Goal: Task Accomplishment & Management: Use online tool/utility

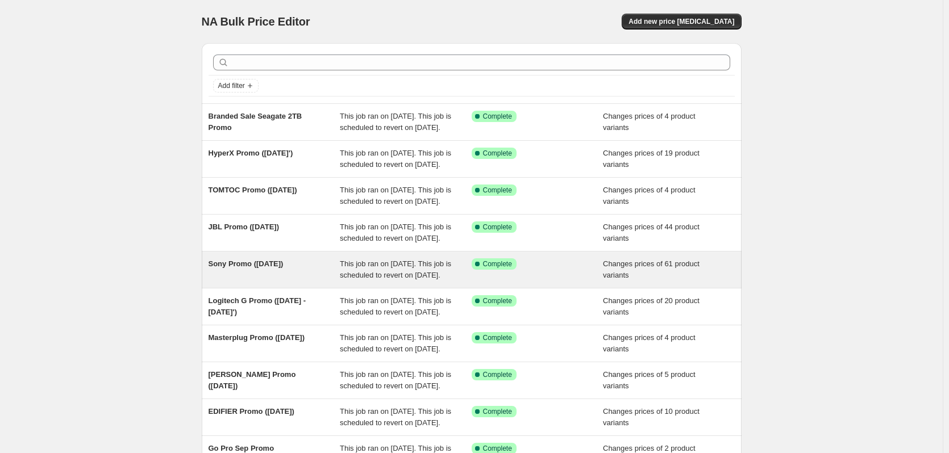
click at [259, 268] on span "Sony Promo ([DATE])" at bounding box center [246, 264] width 75 height 9
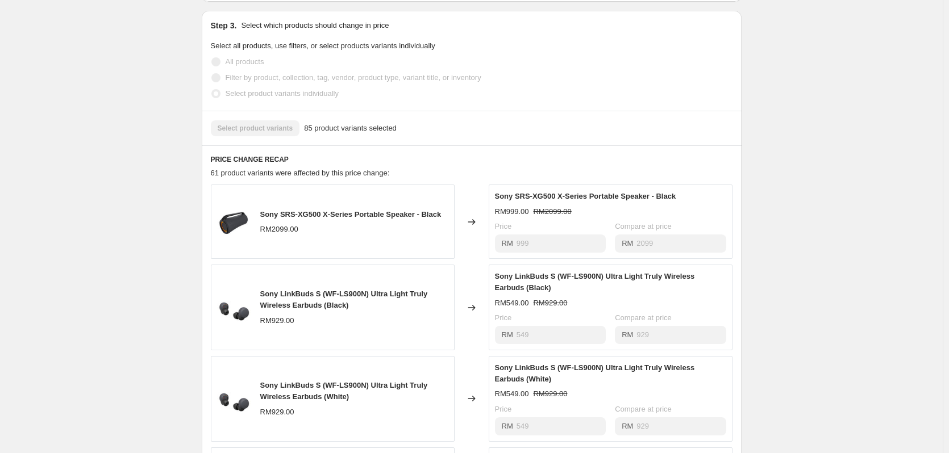
scroll to position [341, 0]
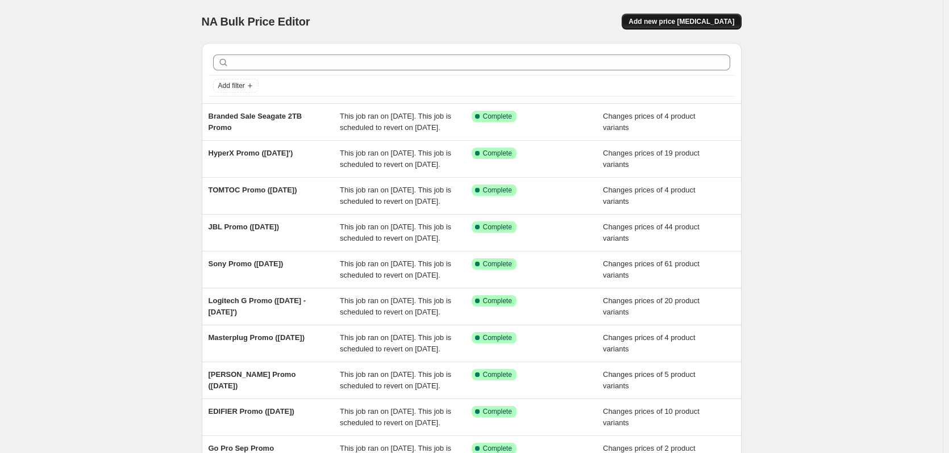
click at [698, 23] on span "Add new price [MEDICAL_DATA]" at bounding box center [681, 21] width 106 height 9
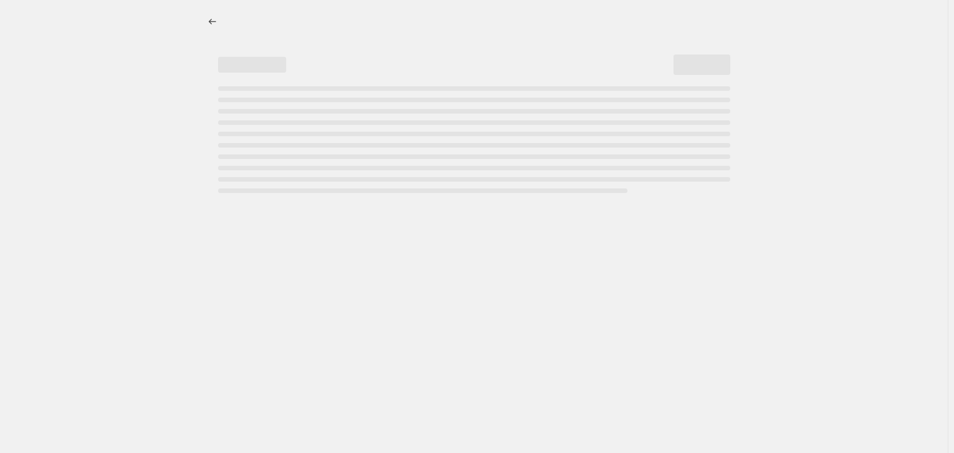
select select "percentage"
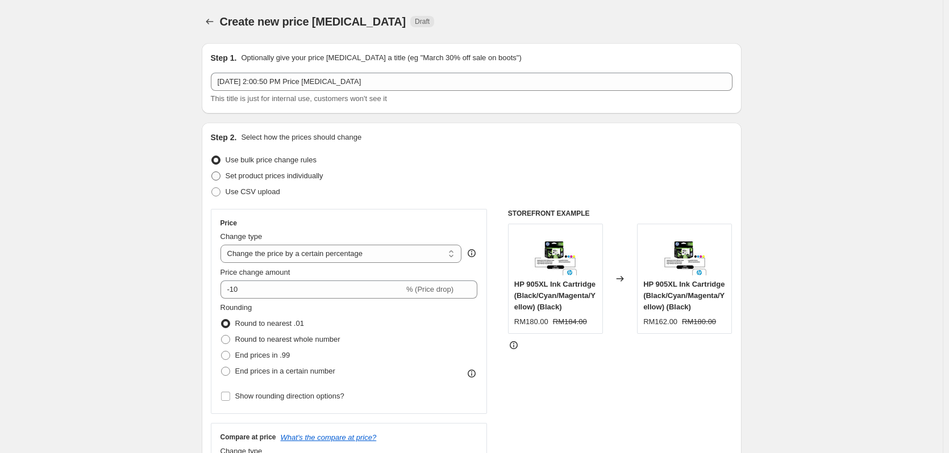
click at [251, 174] on span "Set product prices individually" at bounding box center [275, 176] width 98 height 9
click at [212, 172] on input "Set product prices individually" at bounding box center [211, 172] width 1 height 1
radio input "true"
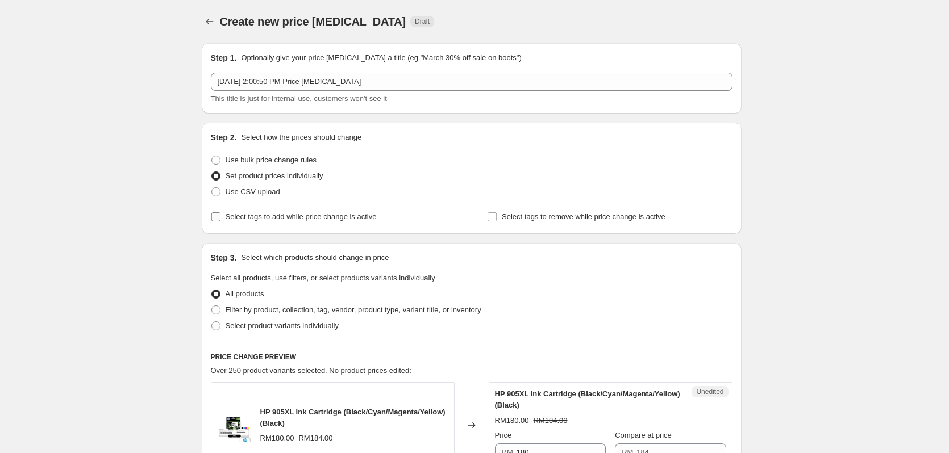
click at [268, 215] on span "Select tags to add while price change is active" at bounding box center [301, 216] width 151 height 9
click at [220, 215] on input "Select tags to add while price change is active" at bounding box center [215, 216] width 9 height 9
checkbox input "true"
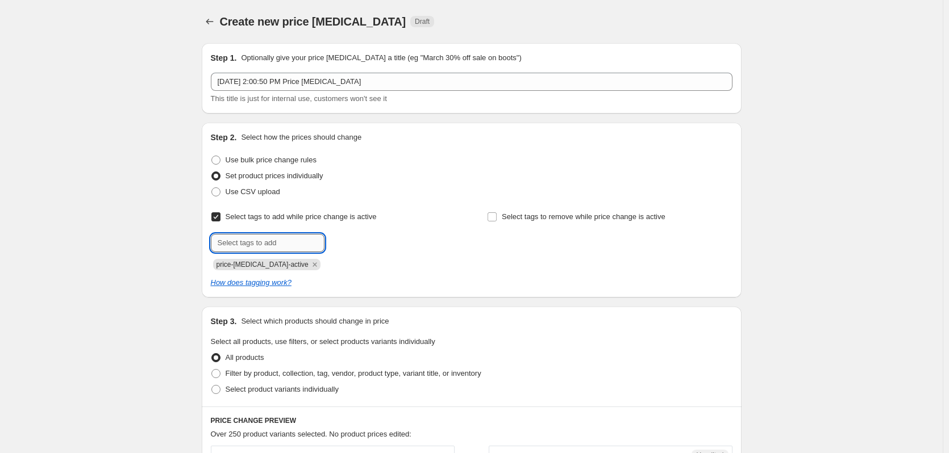
click at [299, 240] on input "text" at bounding box center [268, 243] width 114 height 18
type input "mix"
click at [218, 281] on icon "How does tagging work?" at bounding box center [251, 282] width 81 height 9
click at [219, 216] on input "Select tags to add while price change is active" at bounding box center [215, 216] width 9 height 9
checkbox input "false"
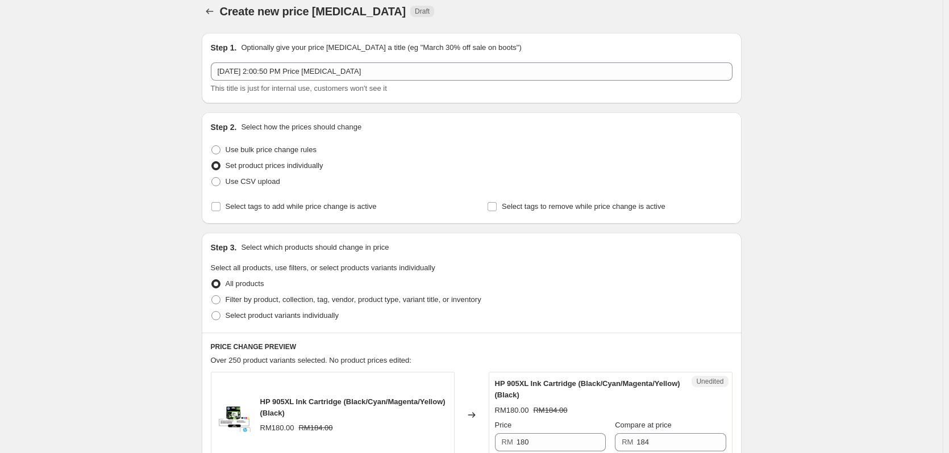
scroll to position [38, 0]
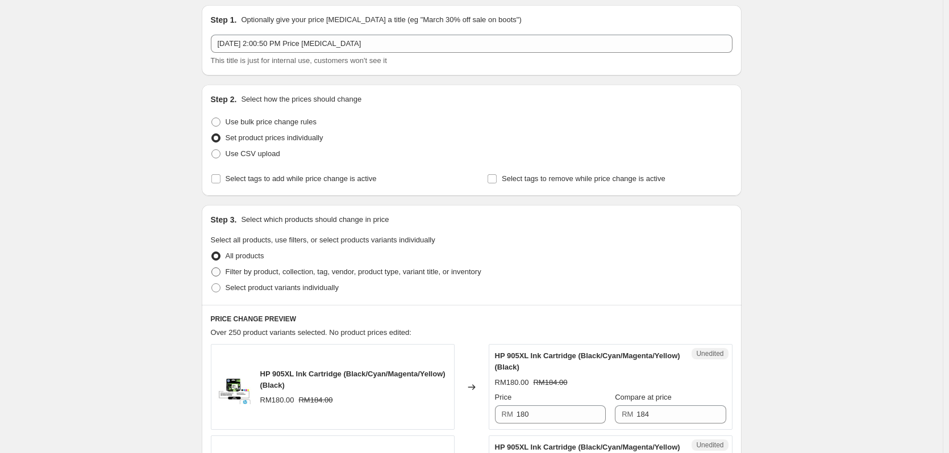
click at [215, 273] on span at bounding box center [215, 272] width 9 height 9
click at [212, 268] on input "Filter by product, collection, tag, vendor, product type, variant title, or inv…" at bounding box center [211, 268] width 1 height 1
radio input "true"
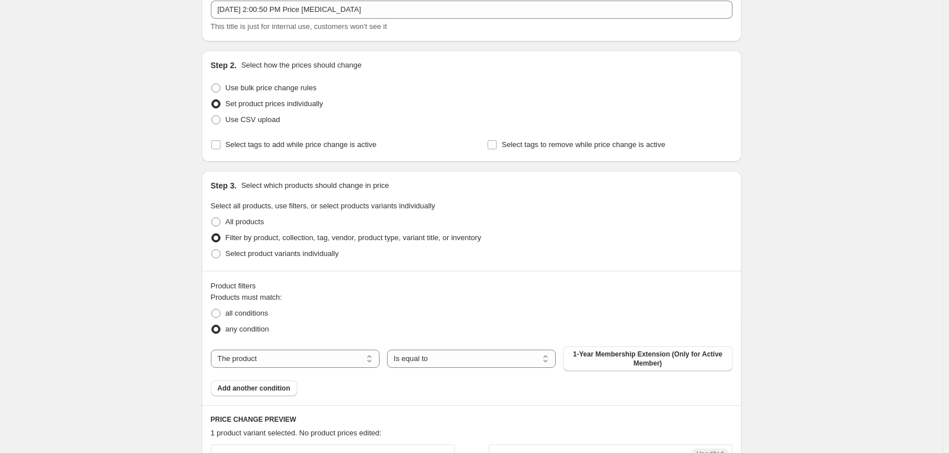
scroll to position [152, 0]
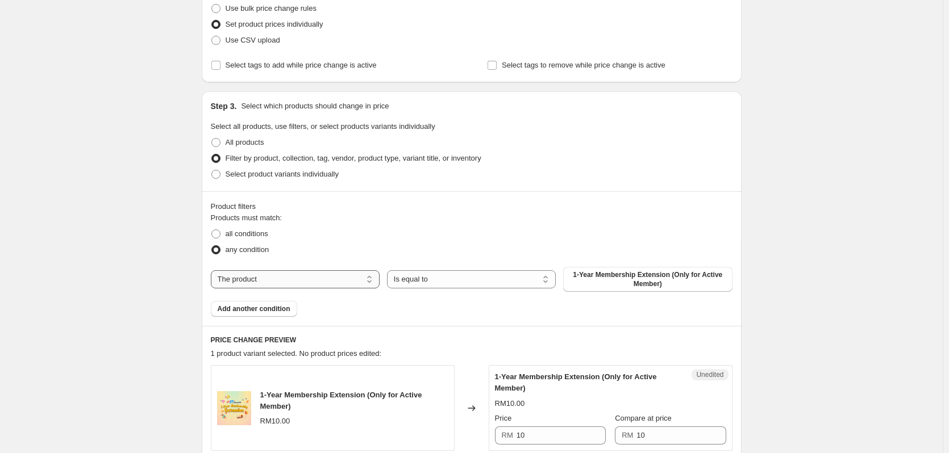
click at [314, 285] on select "The product The product's collection The product's tag The product's vendor The…" at bounding box center [295, 279] width 169 height 18
click at [517, 281] on select "Is equal to Is not equal to" at bounding box center [471, 279] width 169 height 18
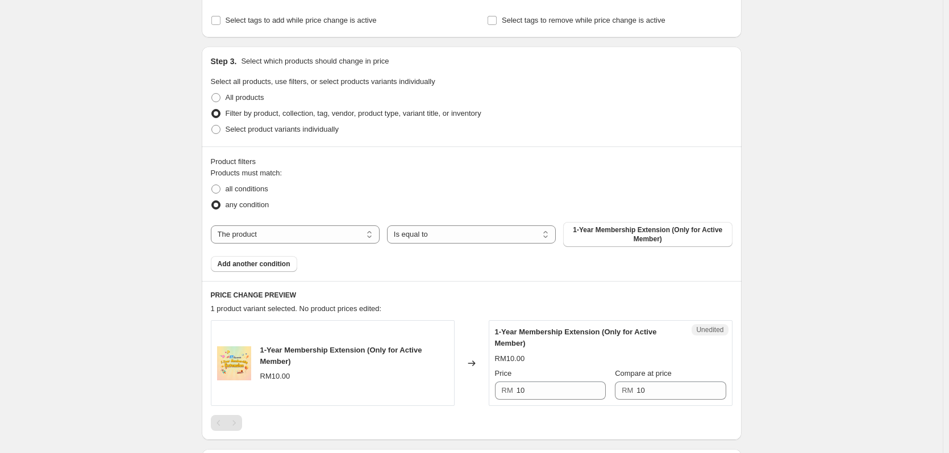
scroll to position [170, 0]
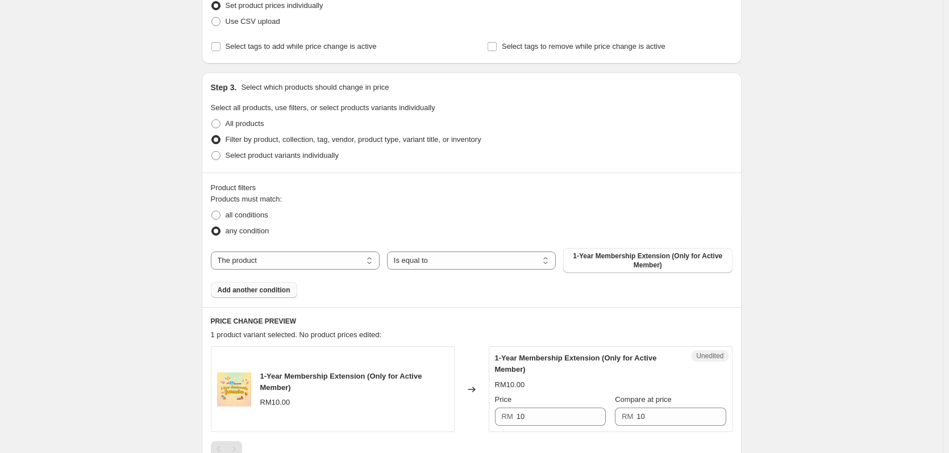
click at [261, 293] on span "Add another condition" at bounding box center [254, 290] width 73 height 9
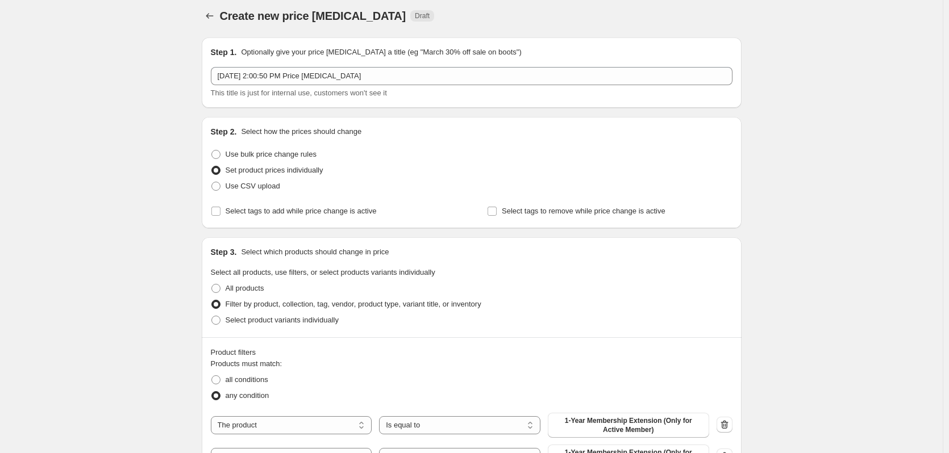
scroll to position [0, 0]
